Goal: Task Accomplishment & Management: Use online tool/utility

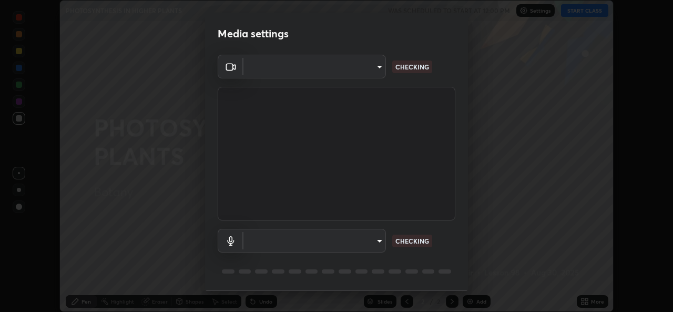
type input "7dc34e4d514fcc7c21c5185d560784887fc6fe97e38645157a6f515d07758d0c"
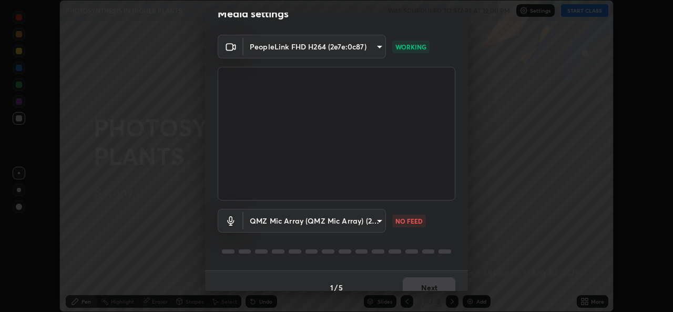
scroll to position [33, 0]
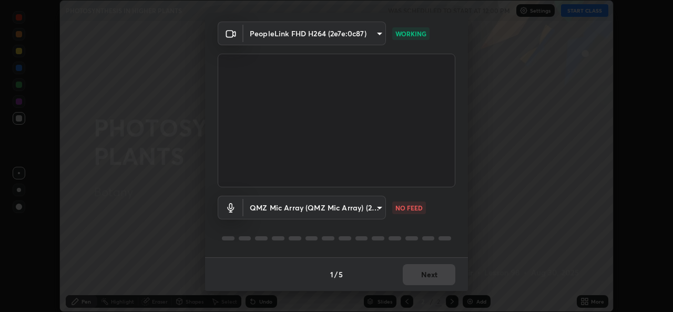
click at [376, 208] on body "Erase all PHOTOSYNTHESIS IN HIGHER PLANTS WAS SCHEDULED TO START AT 12:00 PM Se…" at bounding box center [336, 156] width 673 height 312
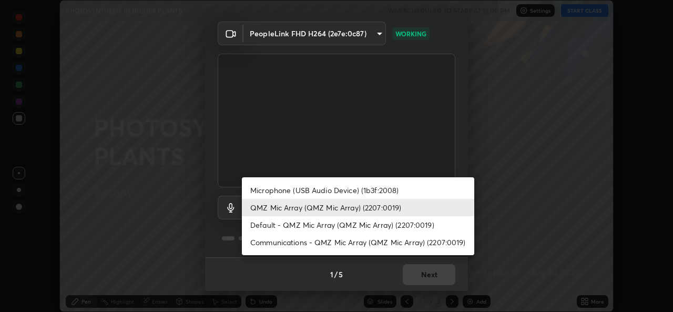
click at [286, 221] on li "Default - QMZ Mic Array (QMZ Mic Array) (2207:0019)" at bounding box center [358, 224] width 233 height 17
type input "default"
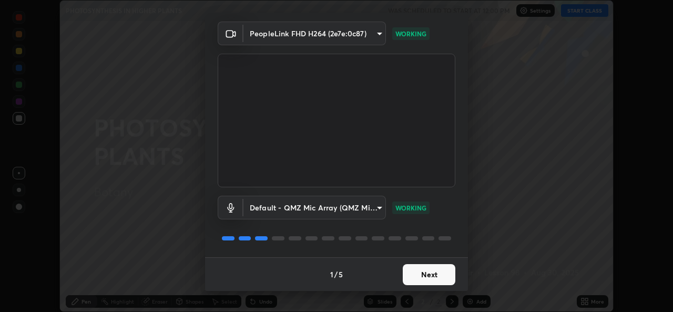
click at [419, 278] on button "Next" at bounding box center [429, 274] width 53 height 21
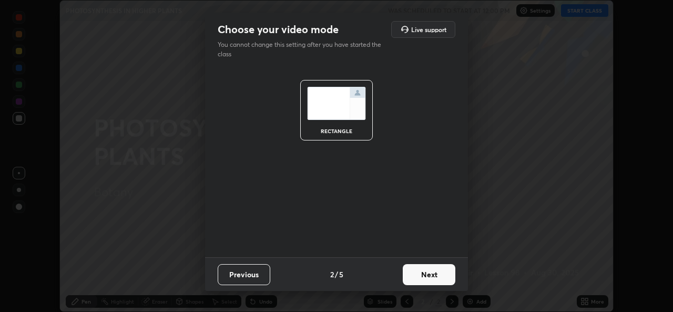
scroll to position [0, 0]
click at [419, 269] on button "Next" at bounding box center [429, 274] width 53 height 21
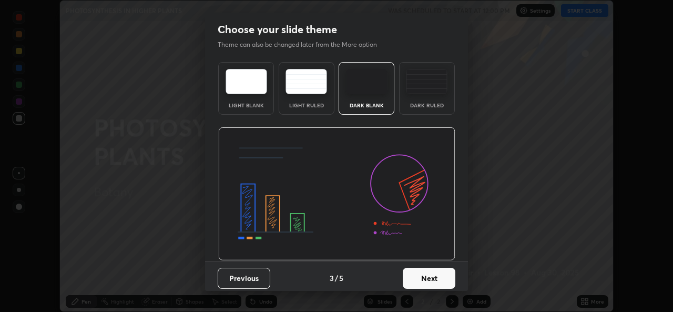
click at [423, 271] on button "Next" at bounding box center [429, 278] width 53 height 21
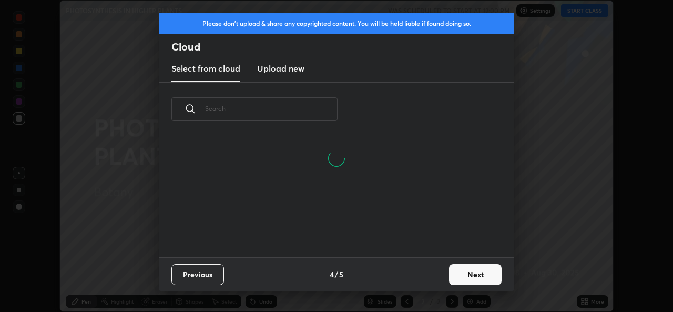
scroll to position [121, 338]
click at [471, 277] on button "Next" at bounding box center [475, 274] width 53 height 21
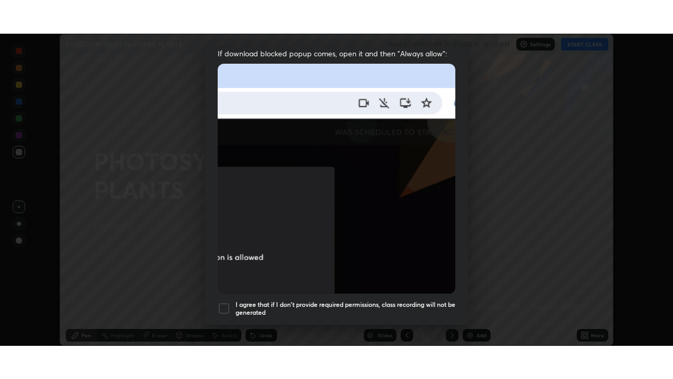
scroll to position [248, 0]
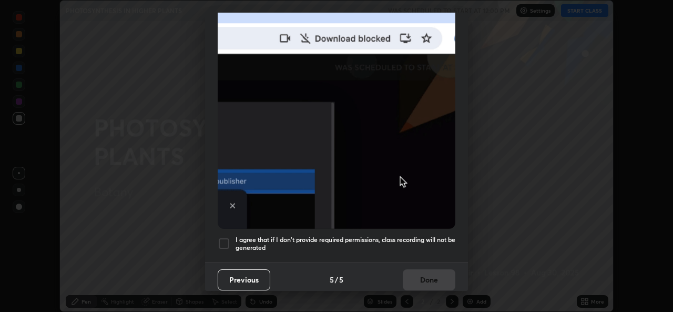
click at [354, 236] on h5 "I agree that if I don't provide required permissions, class recording will not …" at bounding box center [346, 244] width 220 height 16
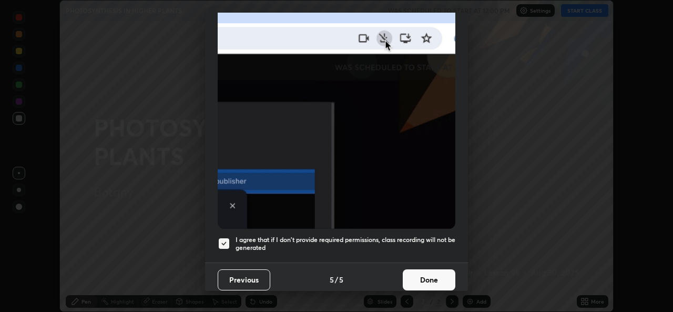
click at [410, 274] on button "Done" at bounding box center [429, 279] width 53 height 21
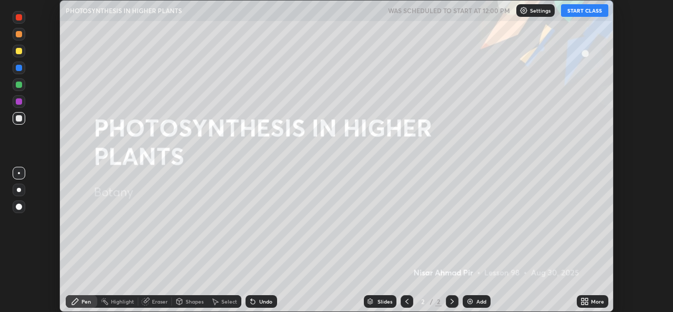
click at [588, 303] on icon at bounding box center [587, 303] width 3 height 3
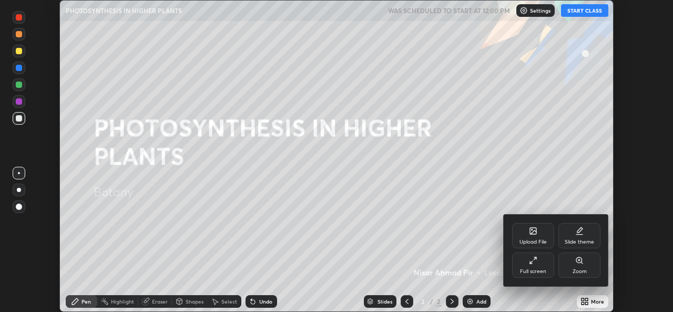
click at [531, 265] on div "Full screen" at bounding box center [533, 265] width 42 height 25
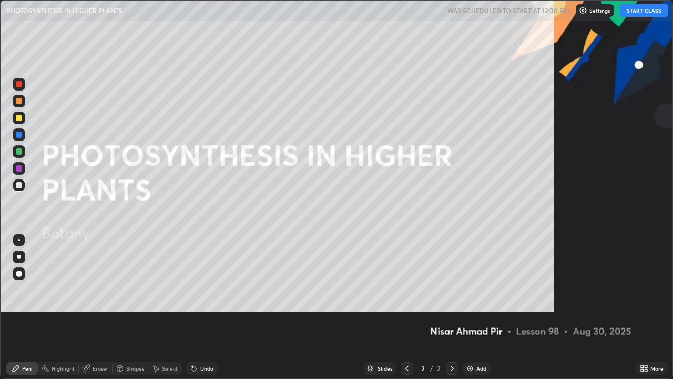
scroll to position [379, 673]
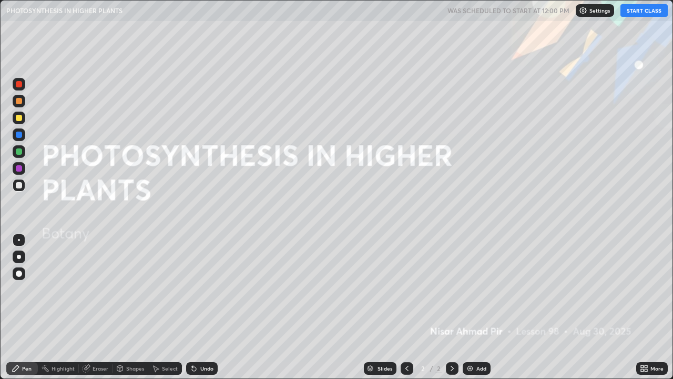
click at [476, 311] on div "Add" at bounding box center [477, 368] width 28 height 13
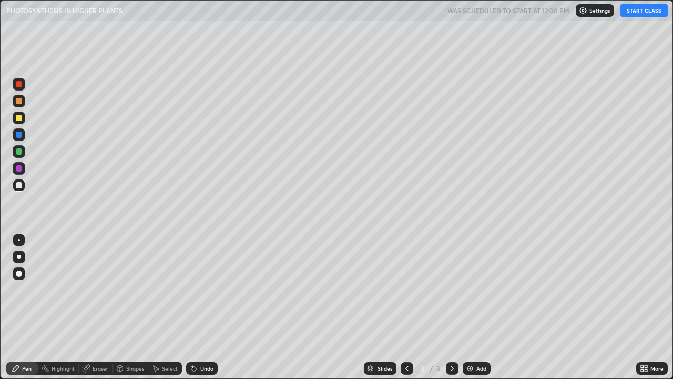
click at [631, 15] on button "START CLASS" at bounding box center [644, 10] width 47 height 13
click at [16, 181] on div at bounding box center [19, 185] width 13 height 13
click at [18, 257] on div at bounding box center [19, 257] width 4 height 4
click at [18, 151] on div at bounding box center [19, 151] width 6 height 6
click at [21, 184] on div at bounding box center [19, 185] width 6 height 6
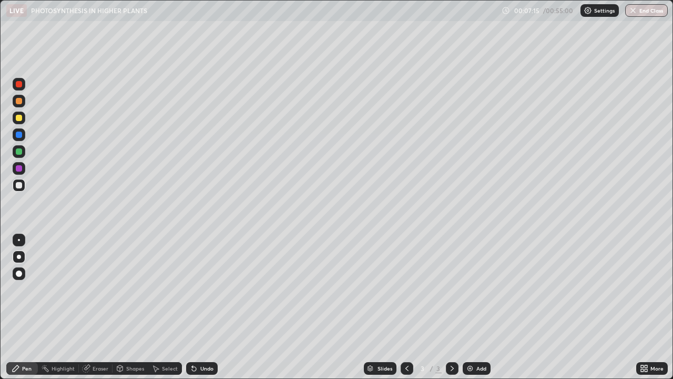
click at [194, 311] on icon at bounding box center [194, 369] width 4 height 4
click at [92, 311] on div "Eraser" at bounding box center [96, 368] width 34 height 13
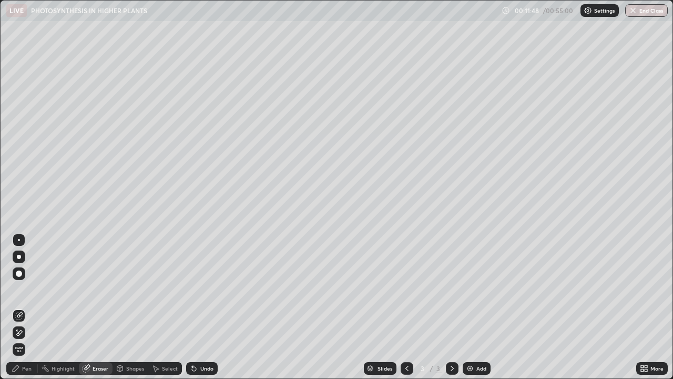
click at [28, 311] on div "Pen" at bounding box center [26, 368] width 9 height 5
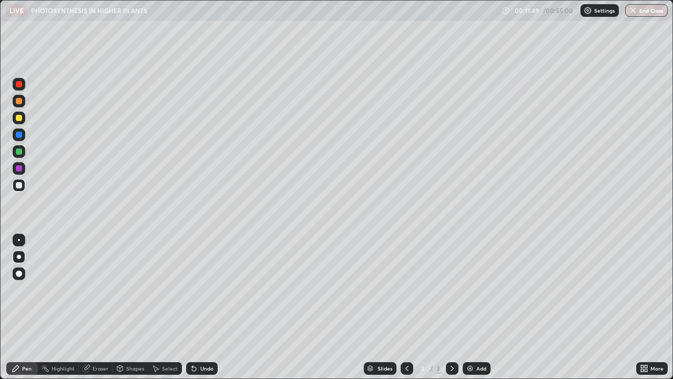
click at [27, 311] on div "Pen" at bounding box center [26, 368] width 9 height 5
click at [30, 311] on div "Pen" at bounding box center [26, 368] width 9 height 5
click at [22, 153] on div at bounding box center [19, 151] width 13 height 13
click at [21, 119] on div at bounding box center [19, 118] width 6 height 6
click at [17, 255] on div at bounding box center [19, 256] width 13 height 13
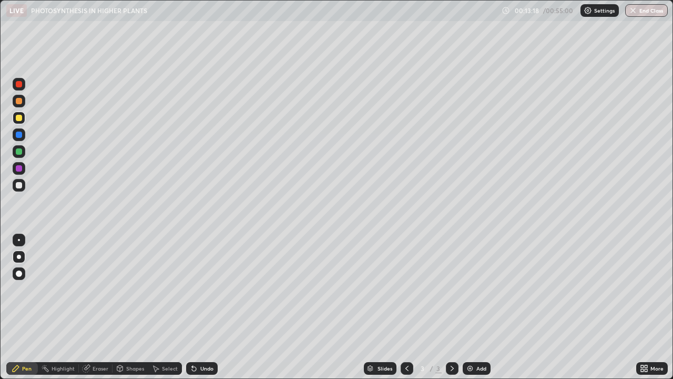
click at [17, 185] on div at bounding box center [19, 185] width 6 height 6
click at [18, 254] on div at bounding box center [19, 256] width 13 height 13
click at [19, 169] on div at bounding box center [19, 168] width 6 height 6
click at [17, 150] on div at bounding box center [19, 151] width 6 height 6
click at [19, 257] on div at bounding box center [19, 257] width 4 height 4
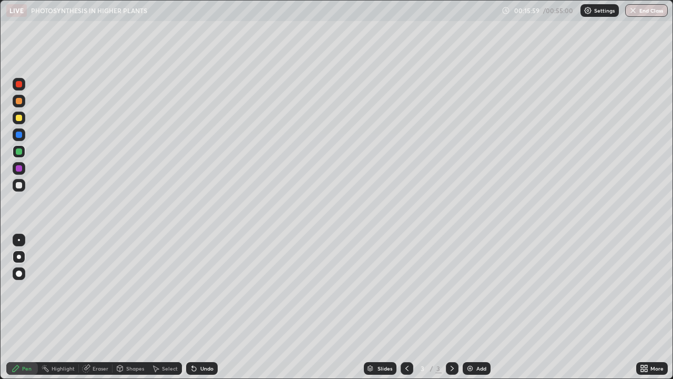
click at [19, 255] on div at bounding box center [19, 257] width 4 height 4
click at [19, 187] on div at bounding box center [19, 185] width 6 height 6
click at [18, 134] on div at bounding box center [19, 135] width 6 height 6
click at [469, 311] on img at bounding box center [470, 368] width 8 height 8
click at [19, 182] on div at bounding box center [19, 185] width 6 height 6
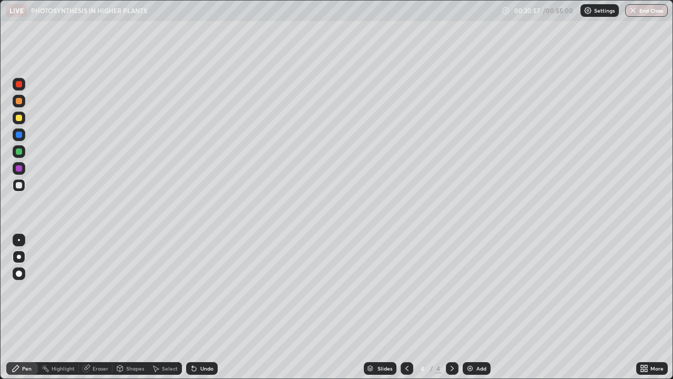
click at [18, 150] on div at bounding box center [19, 151] width 6 height 6
click at [192, 311] on icon at bounding box center [194, 369] width 4 height 4
click at [194, 311] on icon at bounding box center [194, 368] width 8 height 8
click at [17, 186] on div at bounding box center [19, 185] width 6 height 6
click at [21, 151] on div at bounding box center [19, 151] width 6 height 6
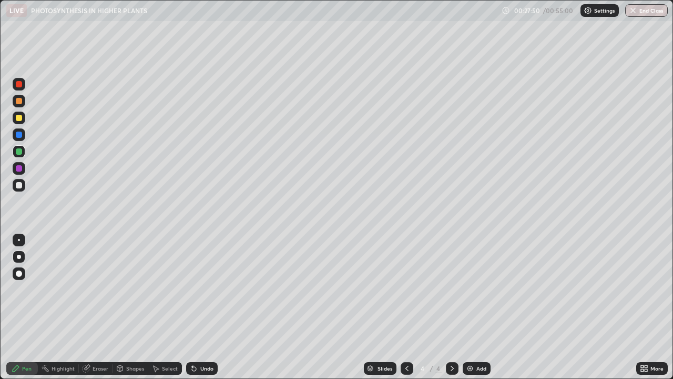
click at [18, 118] on div at bounding box center [19, 118] width 6 height 6
click at [17, 257] on div at bounding box center [19, 257] width 4 height 4
click at [19, 184] on div at bounding box center [19, 185] width 6 height 6
click at [19, 152] on div at bounding box center [19, 151] width 6 height 6
click at [196, 311] on icon at bounding box center [194, 368] width 8 height 8
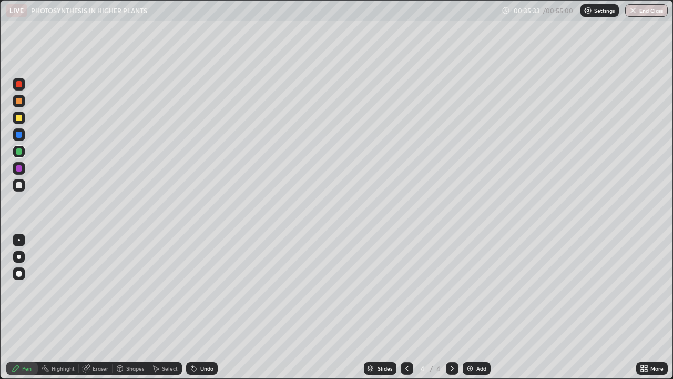
click at [19, 187] on div at bounding box center [19, 185] width 6 height 6
click at [19, 168] on div at bounding box center [19, 168] width 6 height 6
click at [20, 86] on div at bounding box center [19, 84] width 6 height 6
click at [19, 166] on div at bounding box center [19, 168] width 6 height 6
click at [469, 311] on img at bounding box center [470, 368] width 8 height 8
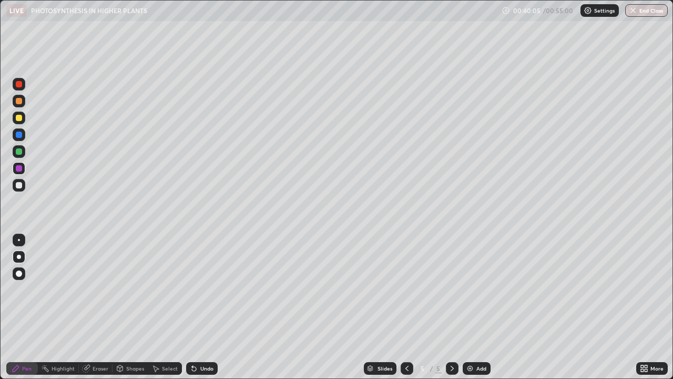
click at [19, 257] on div at bounding box center [19, 257] width 4 height 4
click at [21, 151] on div at bounding box center [19, 151] width 6 height 6
click at [19, 186] on div at bounding box center [19, 185] width 6 height 6
click at [19, 149] on div at bounding box center [19, 151] width 6 height 6
click at [16, 119] on div at bounding box center [19, 118] width 6 height 6
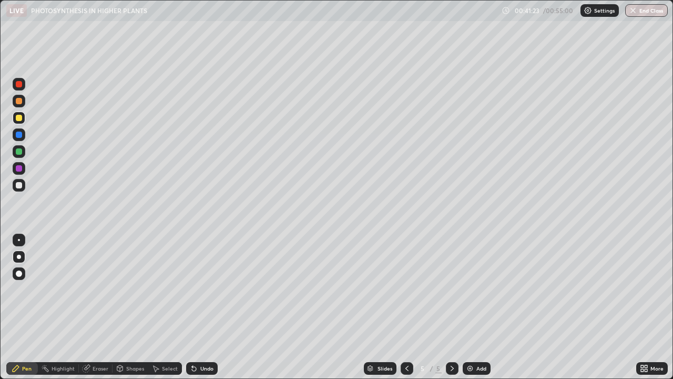
click at [20, 153] on div at bounding box center [19, 151] width 6 height 6
click at [18, 186] on div at bounding box center [19, 185] width 6 height 6
click at [194, 311] on div "Undo" at bounding box center [202, 368] width 32 height 13
click at [195, 311] on div "Undo" at bounding box center [202, 368] width 32 height 13
click at [198, 311] on div "Undo" at bounding box center [202, 368] width 32 height 13
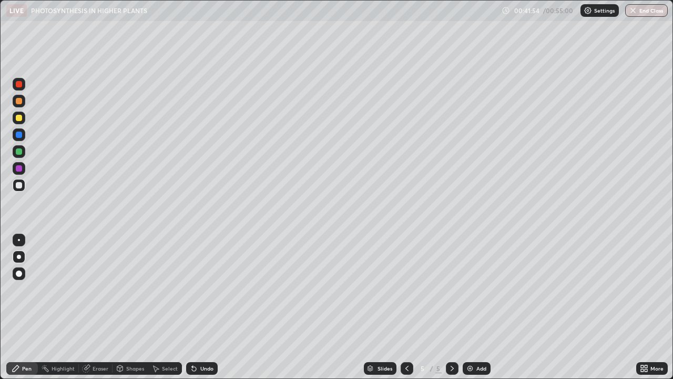
click at [209, 311] on div "Undo" at bounding box center [206, 368] width 13 height 5
click at [19, 151] on div at bounding box center [19, 151] width 6 height 6
click at [18, 185] on div at bounding box center [19, 185] width 6 height 6
click at [19, 185] on div at bounding box center [19, 185] width 6 height 6
click at [18, 168] on div at bounding box center [19, 168] width 6 height 6
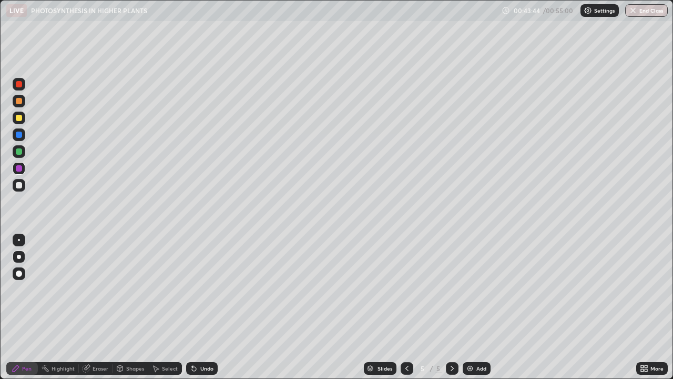
click at [17, 151] on div at bounding box center [19, 151] width 6 height 6
click at [470, 311] on img at bounding box center [470, 368] width 8 height 8
click at [18, 188] on div at bounding box center [19, 185] width 13 height 13
click at [20, 182] on div at bounding box center [19, 185] width 6 height 6
click at [18, 151] on div at bounding box center [19, 151] width 6 height 6
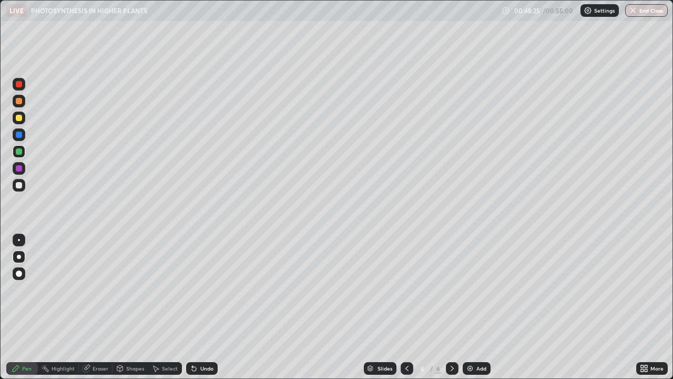
click at [15, 184] on div at bounding box center [19, 185] width 13 height 13
click at [20, 101] on div at bounding box center [19, 101] width 6 height 6
click at [17, 185] on div at bounding box center [19, 185] width 6 height 6
click at [645, 14] on button "End Class" at bounding box center [648, 10] width 42 height 13
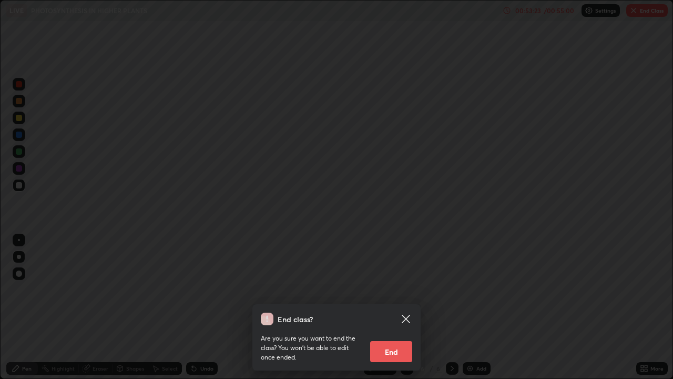
click at [392, 311] on button "End" at bounding box center [391, 351] width 42 height 21
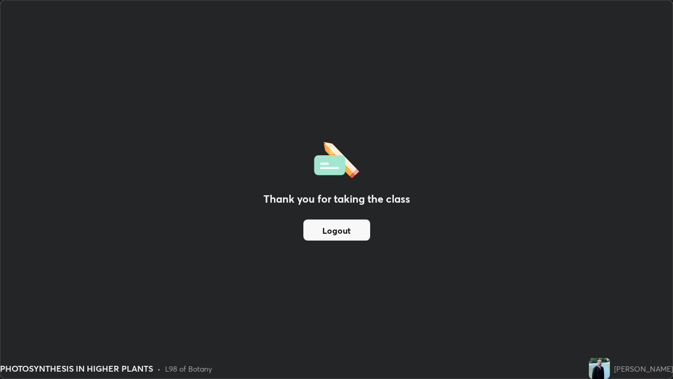
click at [352, 226] on button "Logout" at bounding box center [337, 229] width 67 height 21
